Goal: Task Accomplishment & Management: Complete application form

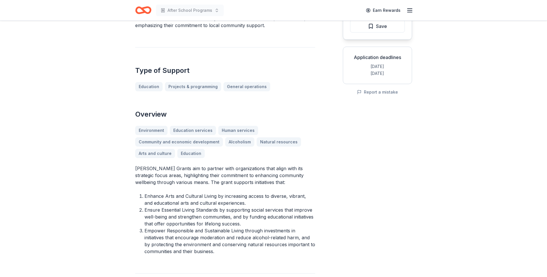
scroll to position [88, 0]
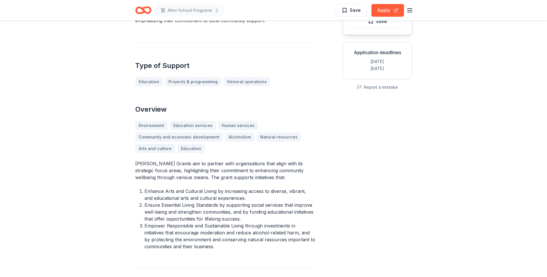
drag, startPoint x: 137, startPoint y: 163, endPoint x: 254, endPoint y: 163, distance: 116.7
click at [254, 163] on p "Brown-Forman Grants aim to partner with organizations that align with its strat…" at bounding box center [225, 170] width 180 height 21
drag, startPoint x: 135, startPoint y: 164, endPoint x: 174, endPoint y: 161, distance: 38.7
click at [174, 161] on p "Brown-Forman Grants aim to partner with organizations that align with its strat…" at bounding box center [225, 170] width 180 height 21
click at [138, 163] on p "Brown-Forman Grants aim to partner with organizations that align with its strat…" at bounding box center [225, 170] width 180 height 21
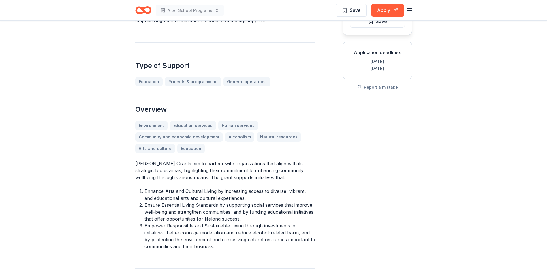
drag, startPoint x: 137, startPoint y: 163, endPoint x: 318, endPoint y: 236, distance: 195.0
click at [388, 10] on button "Apply" at bounding box center [387, 10] width 33 height 13
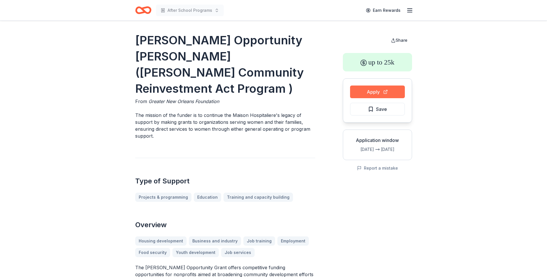
click at [380, 92] on button "Apply" at bounding box center [377, 92] width 55 height 13
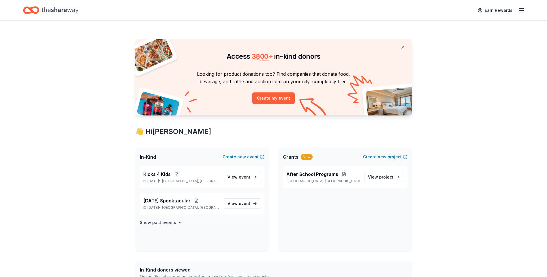
click at [521, 10] on icon "button" at bounding box center [521, 10] width 7 height 7
click at [292, 158] on span "Grants" at bounding box center [291, 157] width 16 height 7
click at [288, 158] on span "Grants" at bounding box center [291, 157] width 16 height 7
click at [283, 159] on span "Grants" at bounding box center [291, 157] width 16 height 7
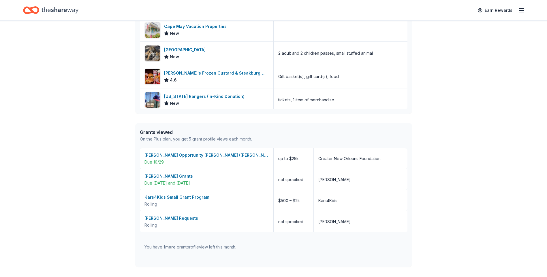
scroll to position [341, 0]
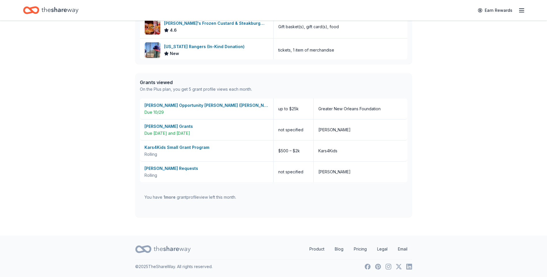
click at [150, 82] on div "Grants viewed" at bounding box center [196, 82] width 112 height 7
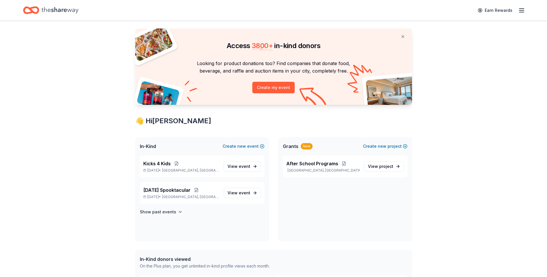
scroll to position [0, 0]
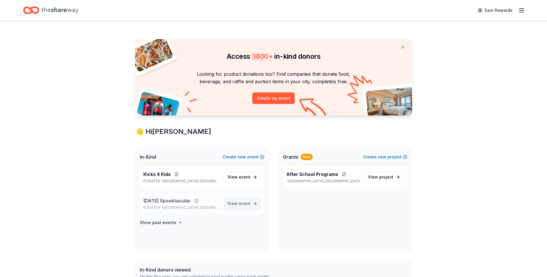
click at [239, 203] on span "event" at bounding box center [245, 203] width 12 height 5
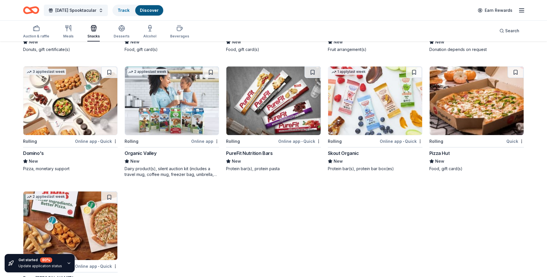
scroll to position [1168, 0]
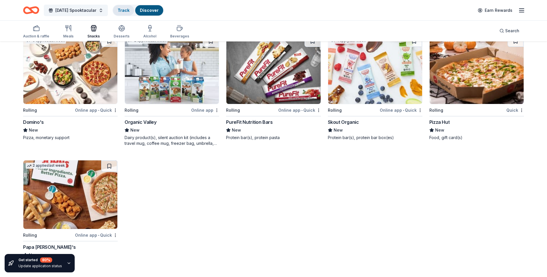
click at [125, 13] on div "Track" at bounding box center [123, 10] width 21 height 10
click at [124, 11] on link "Track" at bounding box center [124, 10] width 12 height 5
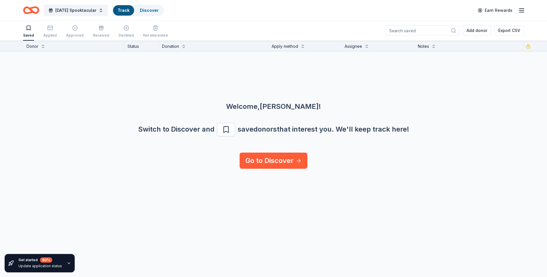
scroll to position [0, 0]
click at [49, 31] on div "Applied" at bounding box center [50, 31] width 14 height 13
click at [74, 30] on icon "button" at bounding box center [74, 28] width 5 height 5
click at [152, 11] on link "Discover" at bounding box center [149, 10] width 19 height 5
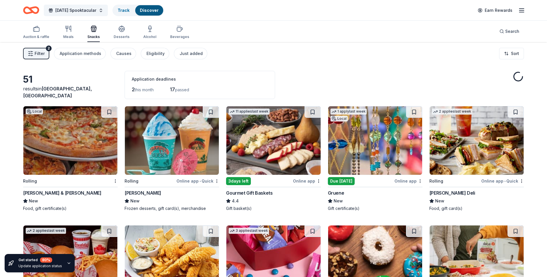
click at [152, 11] on link "Discover" at bounding box center [149, 10] width 19 height 5
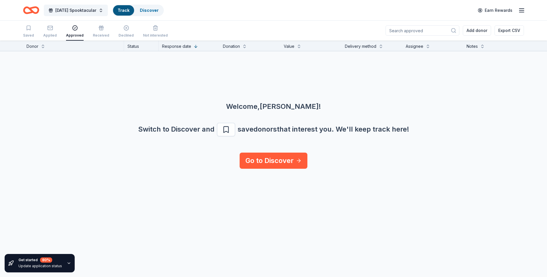
click at [67, 265] on icon "button" at bounding box center [69, 263] width 5 height 5
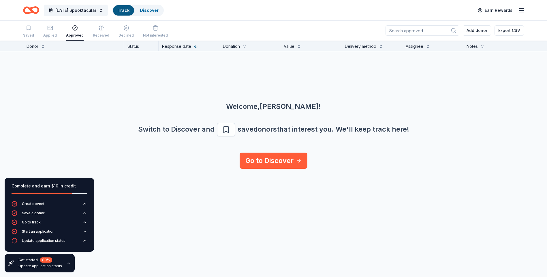
click at [158, 223] on div "Complete and earn $10 in credit Create event Save a donor Go to track Start an …" at bounding box center [273, 159] width 547 height 237
click at [127, 90] on div "Welcome, Kris ! Switch to Discover and save donors that interest you. We ' ll k…" at bounding box center [273, 101] width 547 height 101
click at [107, 11] on button "Halloween Spooktacular" at bounding box center [76, 11] width 64 height 12
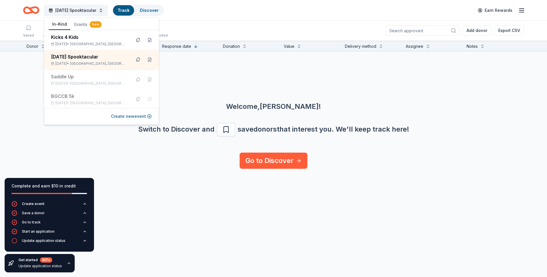
click at [213, 16] on div "Halloween Spooktacular Track Discover Earn Rewards" at bounding box center [273, 10] width 501 height 14
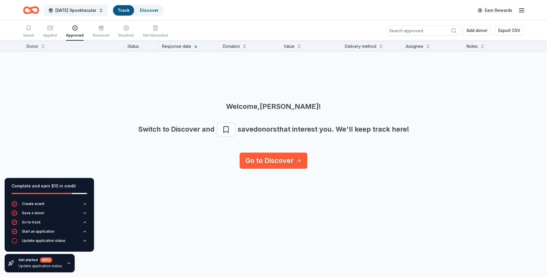
click at [519, 11] on icon "button" at bounding box center [521, 10] width 7 height 7
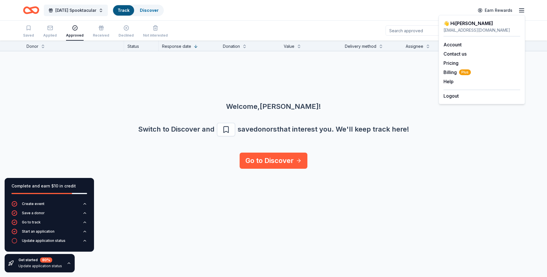
click at [520, 9] on icon "button" at bounding box center [521, 10] width 7 height 7
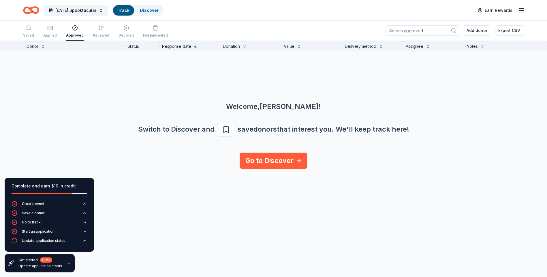
click at [520, 9] on icon "button" at bounding box center [521, 10] width 7 height 7
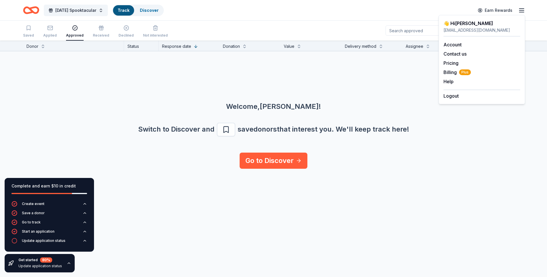
click at [431, 6] on div "Halloween Spooktacular Track Discover Earn Rewards" at bounding box center [273, 10] width 501 height 14
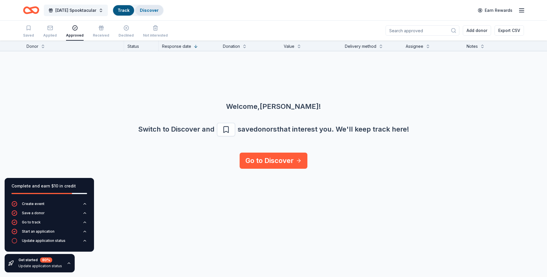
click at [143, 12] on div "Discover" at bounding box center [149, 10] width 28 height 10
click at [146, 10] on link "Discover" at bounding box center [149, 10] width 19 height 5
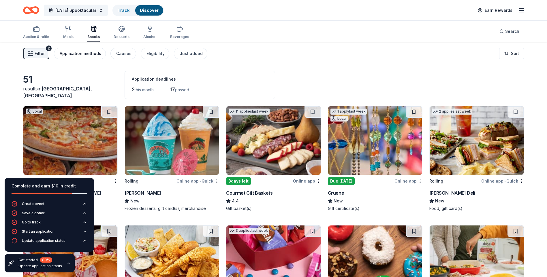
click at [75, 54] on div "Application methods" at bounding box center [80, 53] width 41 height 7
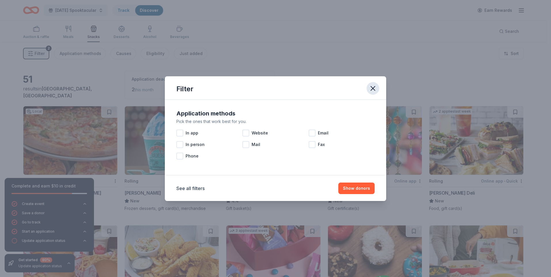
click at [375, 91] on icon "button" at bounding box center [373, 88] width 8 height 8
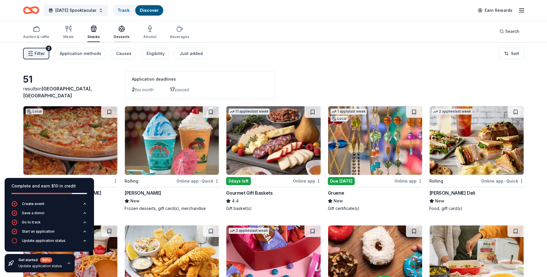
click at [118, 31] on icon "button" at bounding box center [121, 28] width 7 height 7
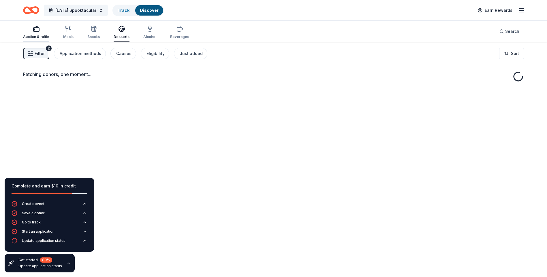
click at [37, 32] on icon "button" at bounding box center [36, 28] width 7 height 7
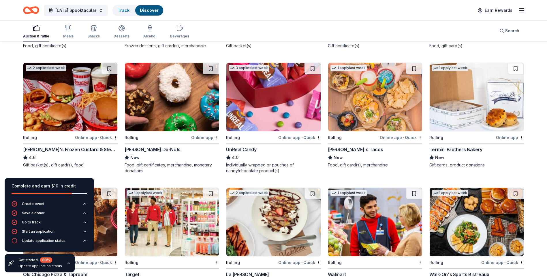
scroll to position [162, 0]
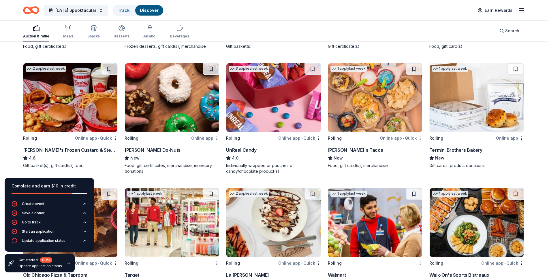
click at [278, 121] on img at bounding box center [273, 97] width 94 height 69
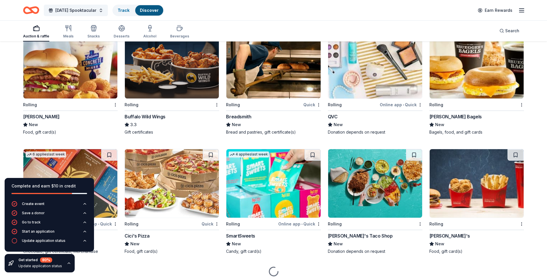
scroll to position [594, 0]
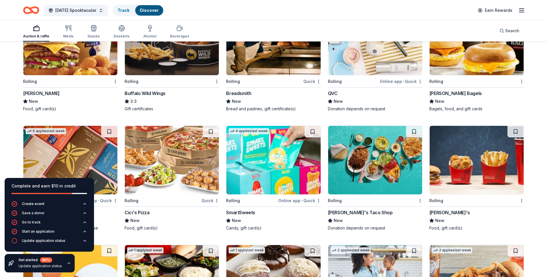
click at [521, 11] on icon "button" at bounding box center [521, 10] width 7 height 7
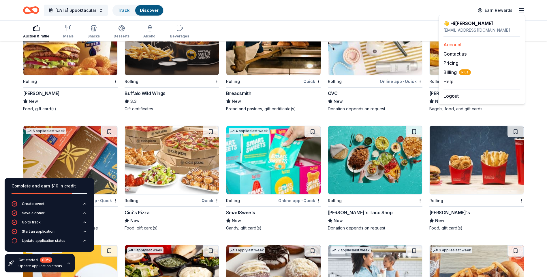
click at [453, 44] on link "Account" at bounding box center [452, 45] width 18 height 6
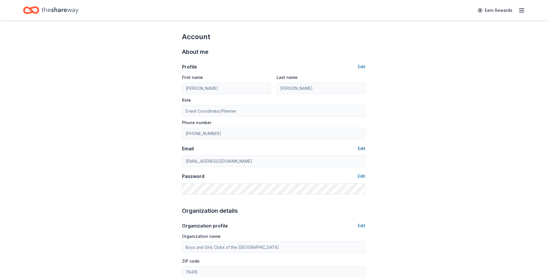
click at [363, 148] on button "Edit" at bounding box center [361, 148] width 7 height 7
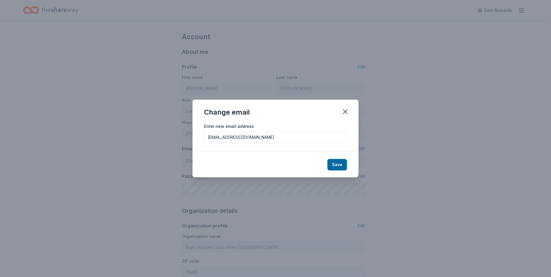
drag, startPoint x: 249, startPoint y: 137, endPoint x: 205, endPoint y: 136, distance: 43.5
click at [205, 136] on input "ktovar@bgccb.org" at bounding box center [275, 137] width 143 height 12
type input "coastalmediacc@gmail.com"
click at [340, 165] on button "Save" at bounding box center [337, 165] width 20 height 12
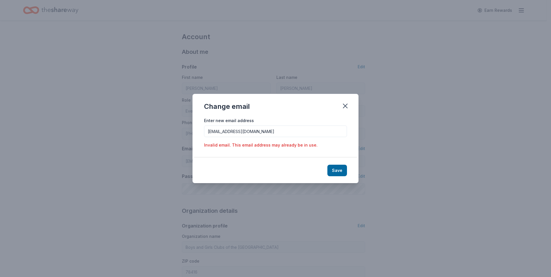
drag, startPoint x: 270, startPoint y: 131, endPoint x: 208, endPoint y: 127, distance: 62.3
click at [208, 127] on input "coastalmediacc@gmail.com" at bounding box center [275, 132] width 143 height 12
type input "krisaundra.tovar@gmail.com"
click at [340, 172] on button "Save" at bounding box center [337, 171] width 20 height 12
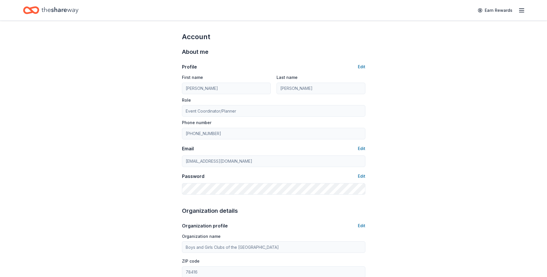
type input "krisaundra.tovar@gmail.com"
click at [521, 11] on icon "button" at bounding box center [521, 10] width 7 height 7
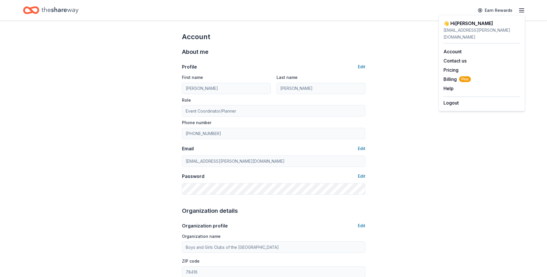
click at [421, 65] on div "Account About me Profile Edit First name Kris Last name Tovar Role Event Coordi…" at bounding box center [273, 278] width 547 height 514
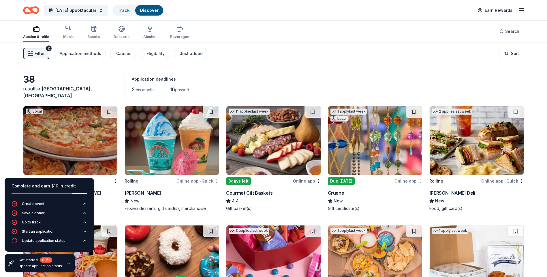
click at [521, 10] on icon "button" at bounding box center [521, 10] width 7 height 7
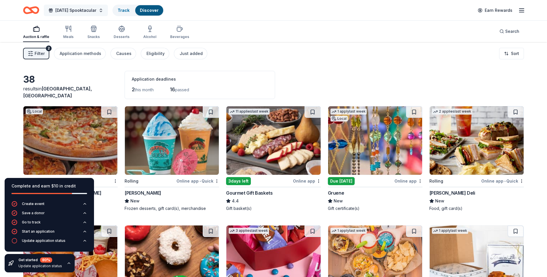
click at [105, 11] on button "Halloween Spooktacular" at bounding box center [76, 11] width 64 height 12
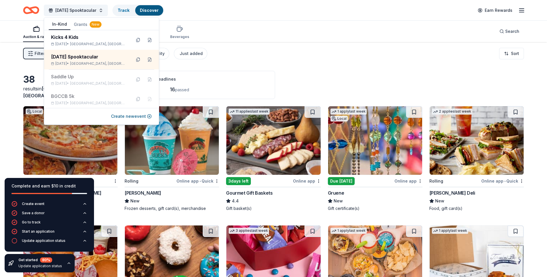
click at [419, 56] on div "Filter 2 Application methods Causes Eligibility Just added Sort" at bounding box center [273, 53] width 547 height 23
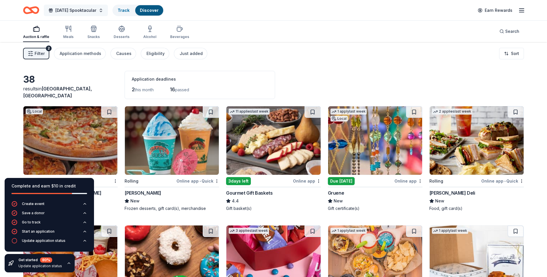
click at [106, 12] on button "Halloween Spooktacular" at bounding box center [76, 11] width 64 height 12
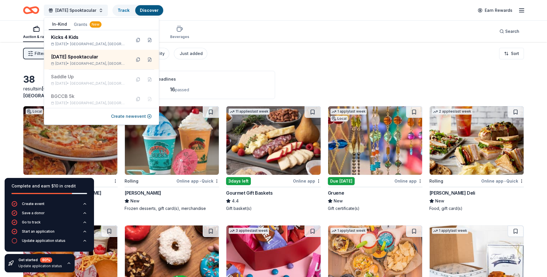
click at [80, 25] on button "Grants New" at bounding box center [87, 24] width 35 height 10
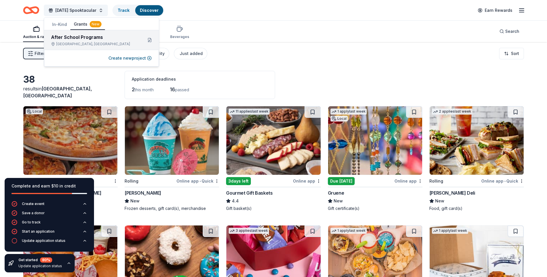
click at [92, 39] on div "After School Programs" at bounding box center [94, 37] width 87 height 7
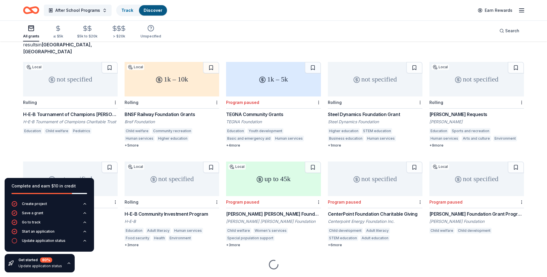
scroll to position [43, 0]
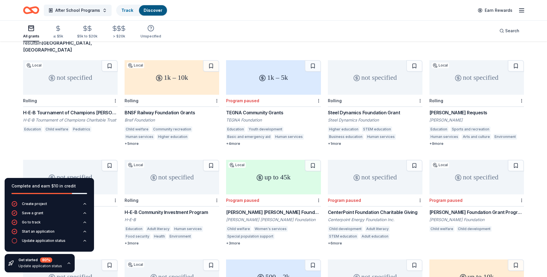
click at [163, 81] on div "1k – 10k" at bounding box center [171, 77] width 95 height 35
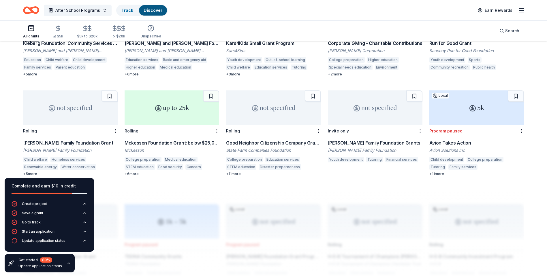
scroll to position [304, 0]
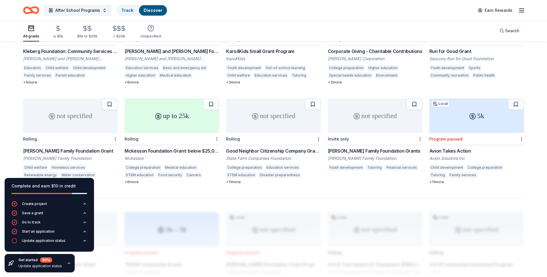
click at [256, 148] on div "Good Neighbor Citizenship Company Grants" at bounding box center [273, 151] width 95 height 7
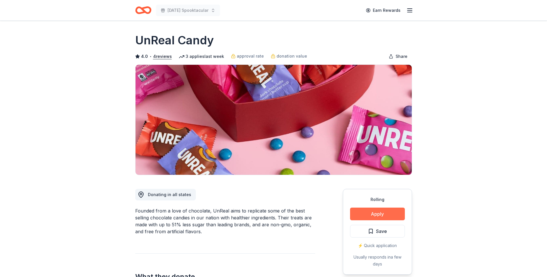
click at [374, 216] on button "Apply" at bounding box center [377, 214] width 55 height 13
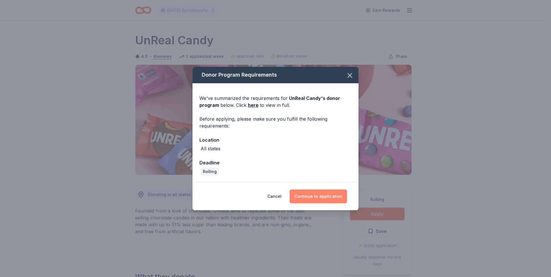
click at [305, 197] on button "Continue to application" at bounding box center [318, 197] width 57 height 14
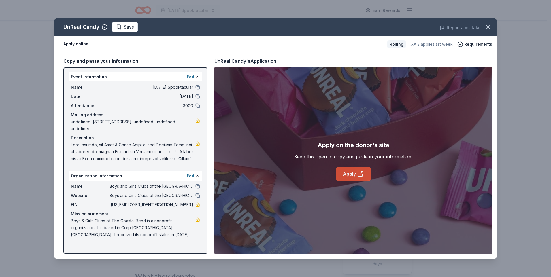
click at [352, 174] on link "Apply" at bounding box center [353, 174] width 35 height 14
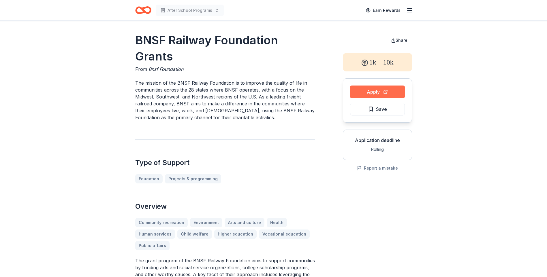
click at [375, 91] on button "Apply" at bounding box center [377, 92] width 55 height 13
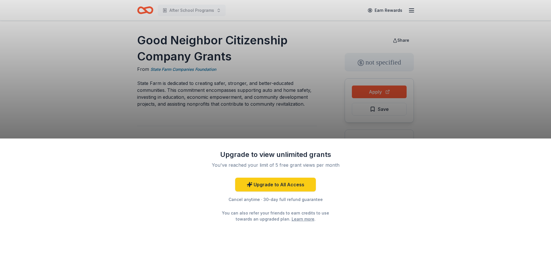
click at [375, 93] on div "Upgrade to view unlimited grants You've reached your limit of 5 free grant view…" at bounding box center [275, 138] width 551 height 277
click at [466, 98] on div "Upgrade to view unlimited grants You've reached your limit of 5 free grant view…" at bounding box center [275, 138] width 551 height 277
